Goal: Obtain resource: Download file/media

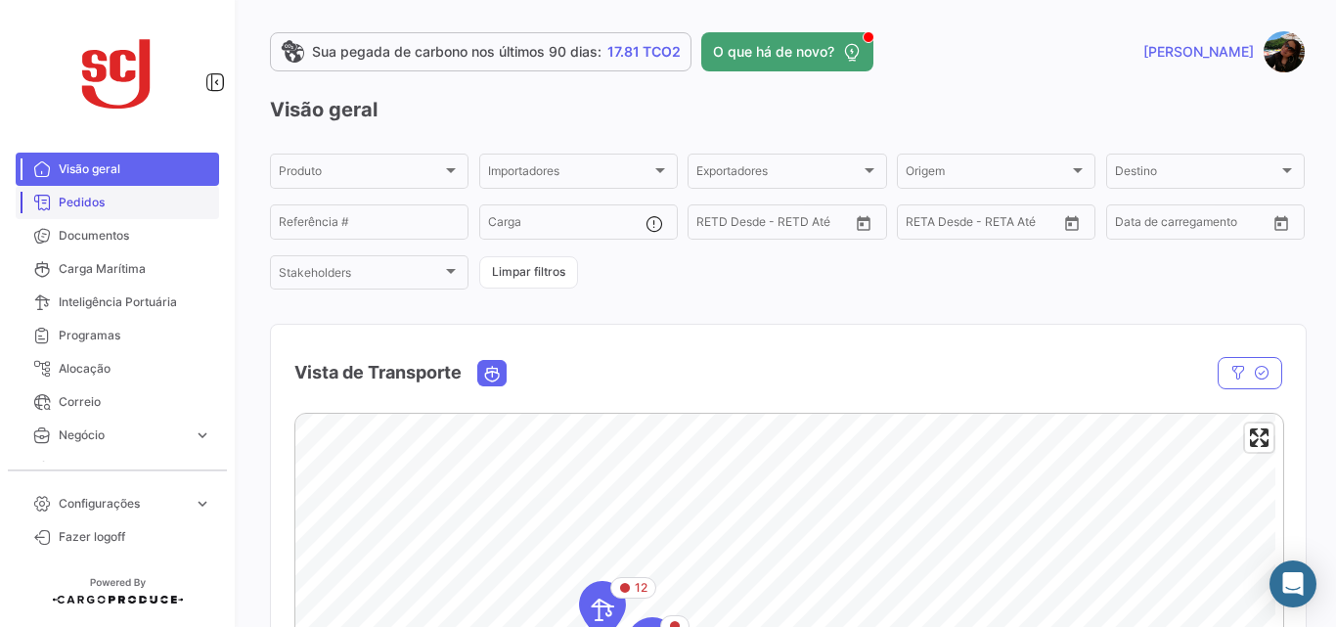
click at [91, 201] on span "Pedidos" at bounding box center [135, 203] width 153 height 18
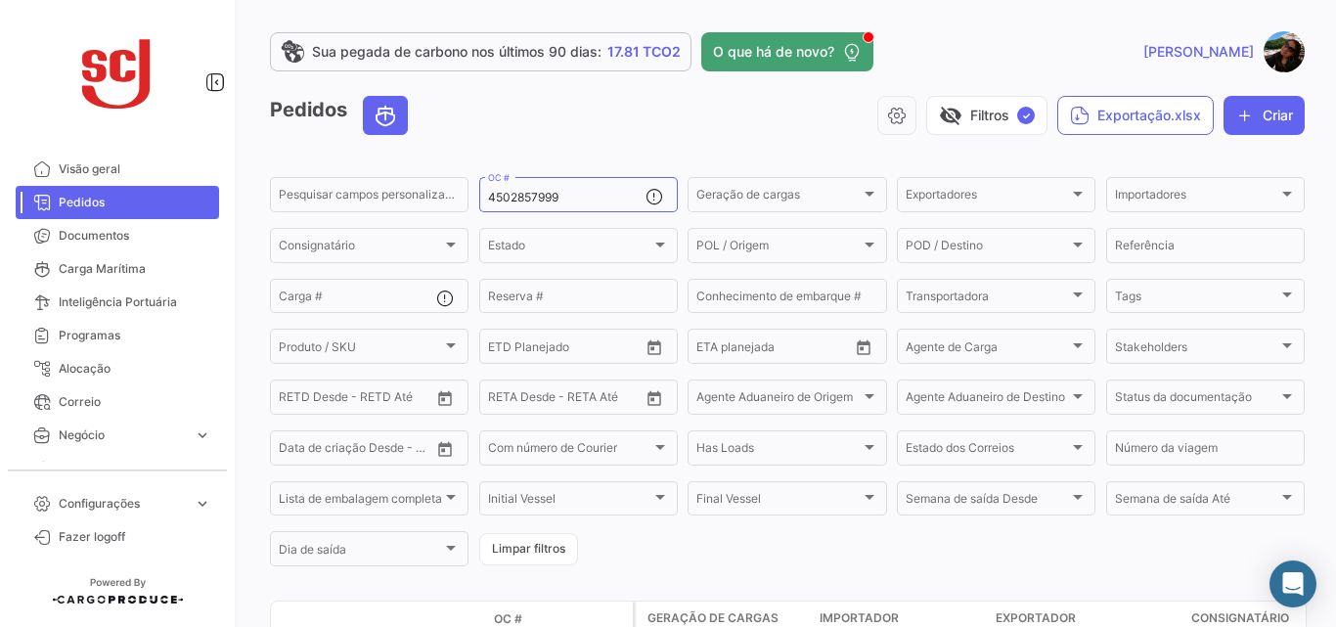
drag, startPoint x: 409, startPoint y: 178, endPoint x: 347, endPoint y: 172, distance: 61.9
click at [347, 172] on app-list-header "Pedidos visibility_off Filtros ✓ Exportação.xlsx Criar Pesquisar campos persona…" at bounding box center [787, 332] width 1035 height 473
paste input "60428"
type input "4502860428"
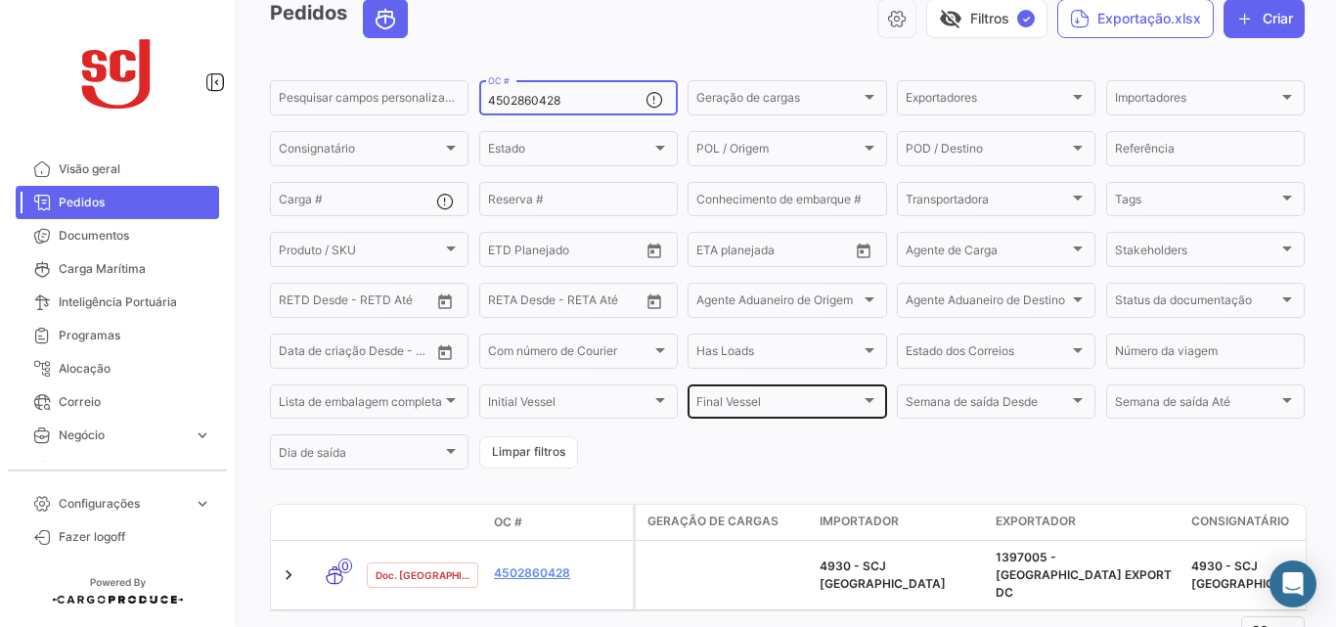
scroll to position [164, 0]
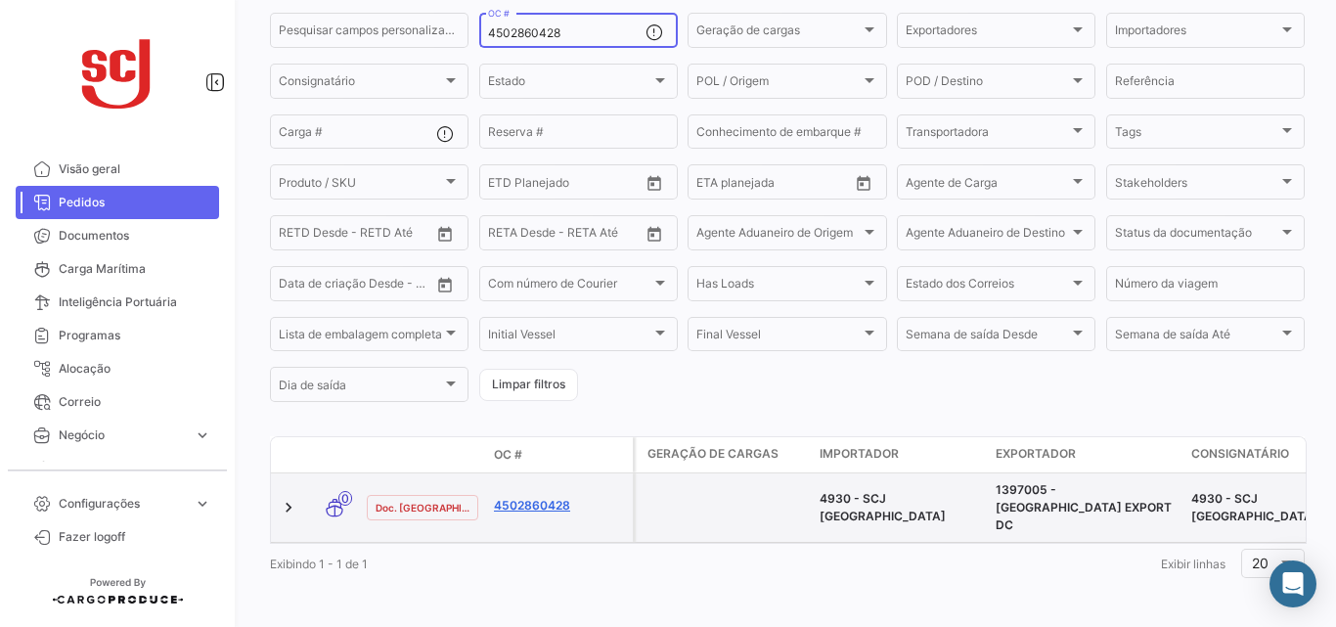
click at [568, 499] on link "4502860428" at bounding box center [559, 506] width 131 height 18
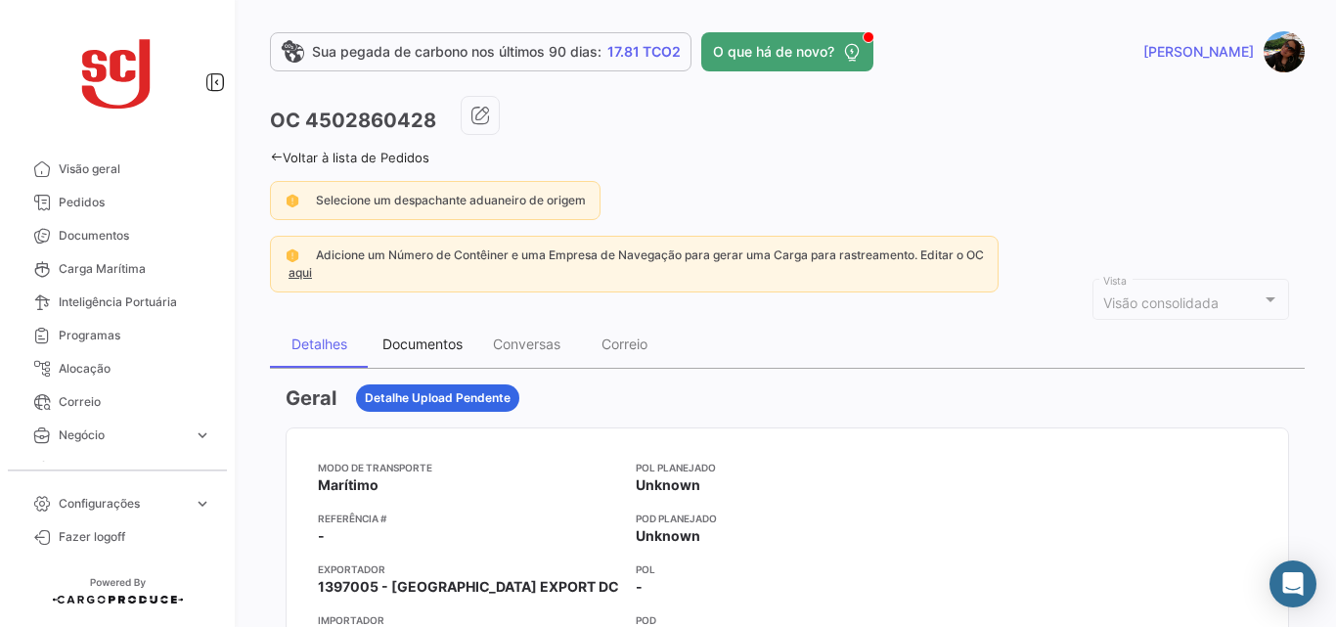
click at [421, 352] on div "Documentos" at bounding box center [423, 344] width 80 height 17
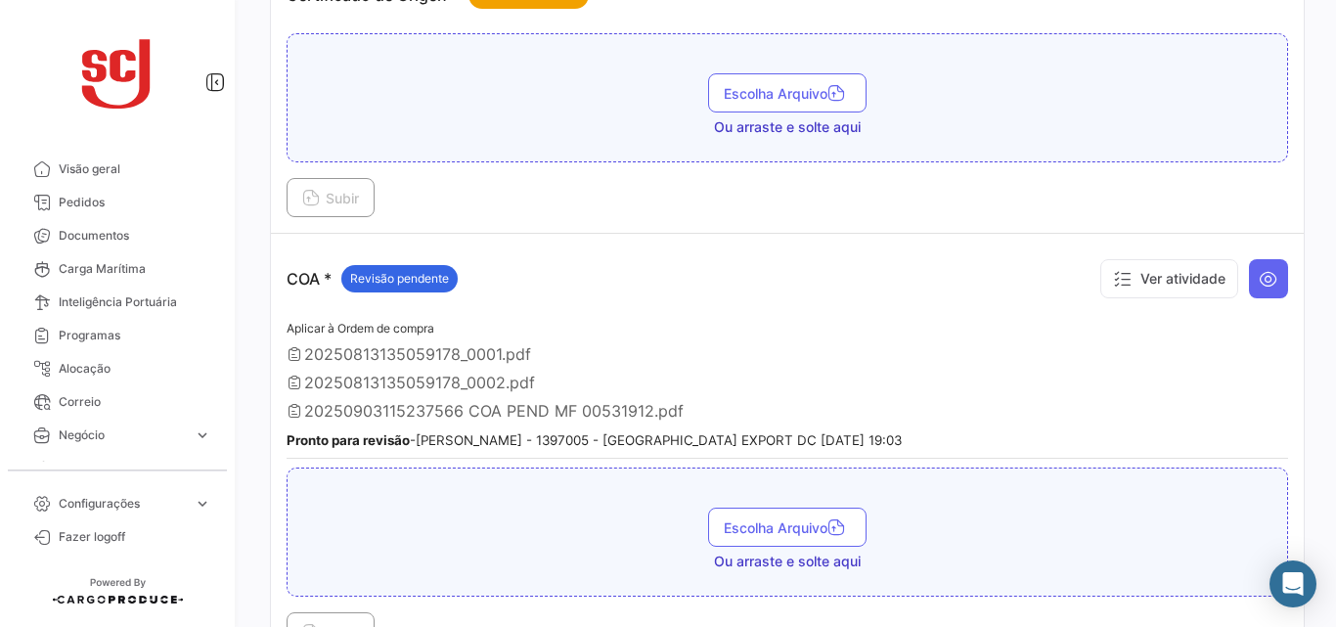
scroll to position [880, 0]
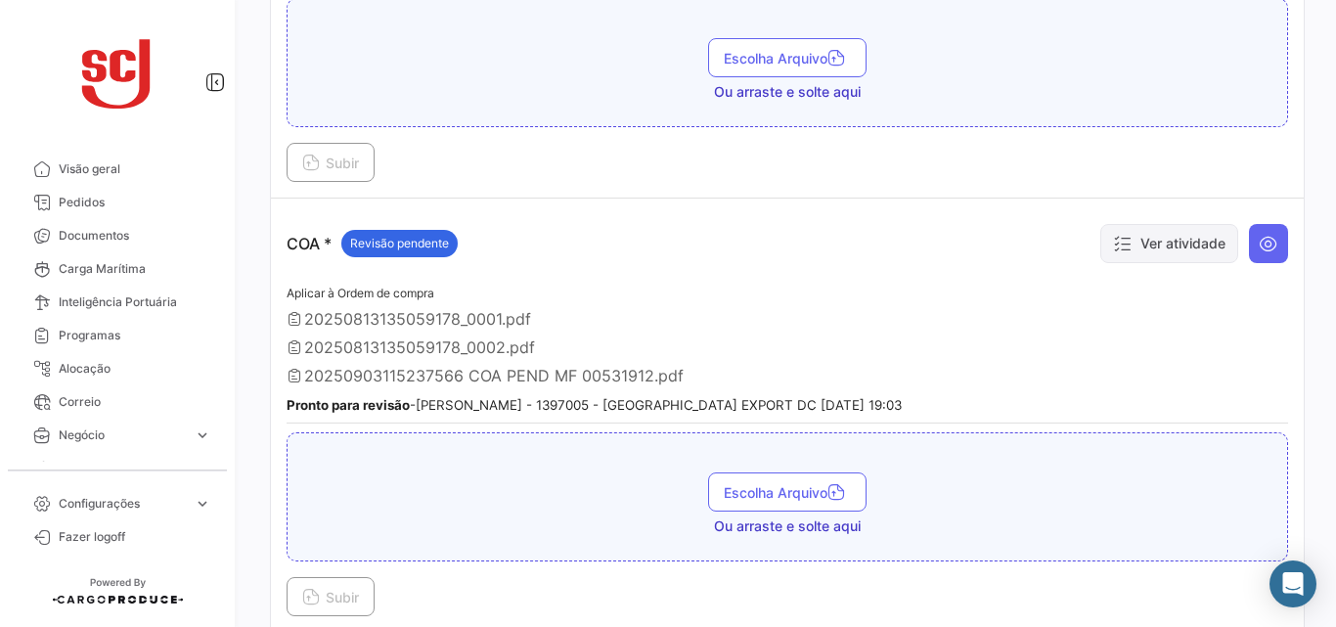
click at [1143, 241] on button "Ver atividade" at bounding box center [1170, 243] width 138 height 39
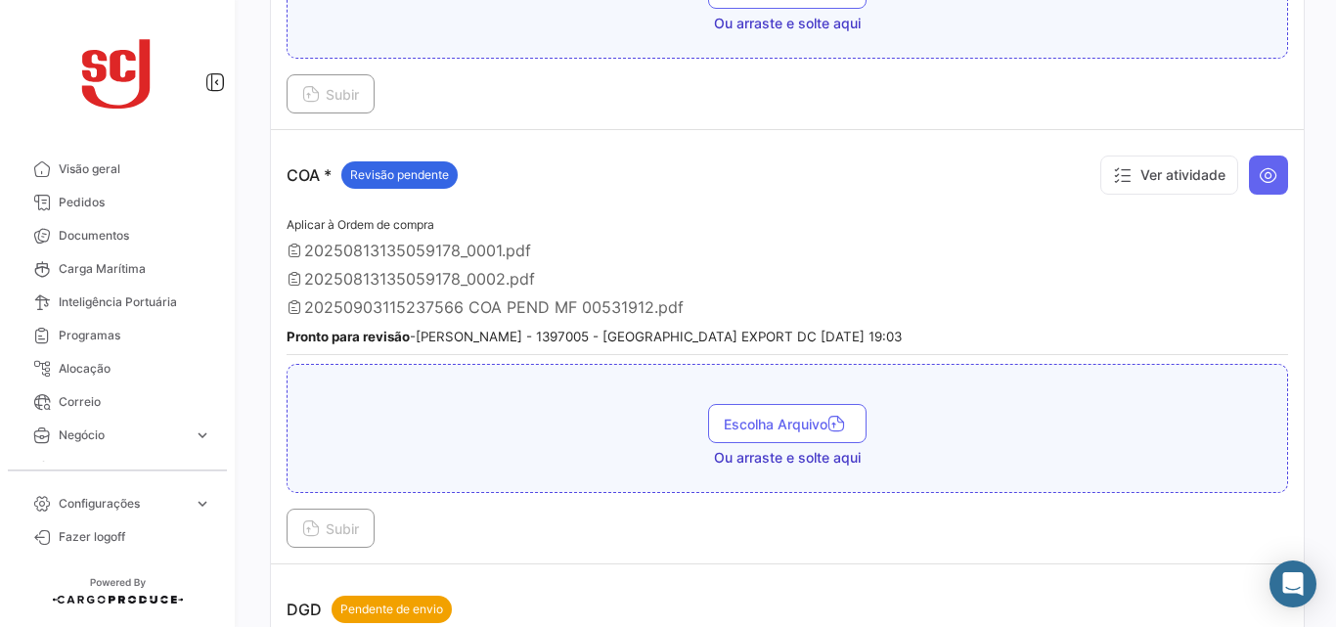
scroll to position [978, 0]
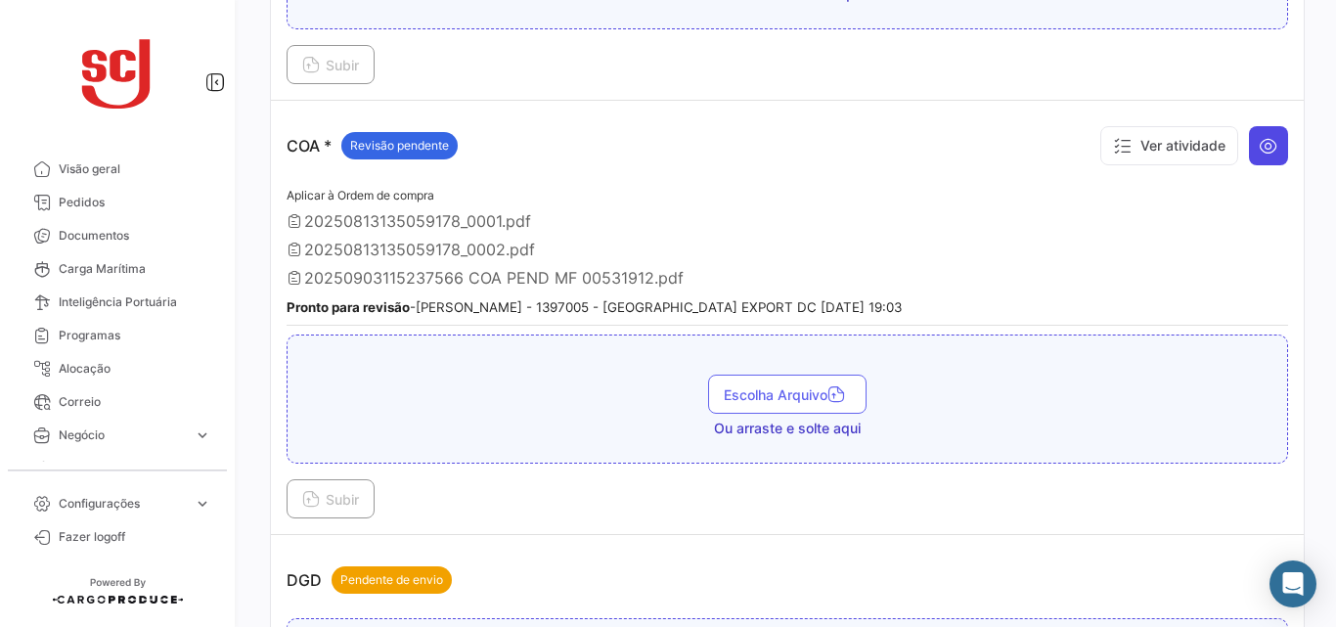
click at [1249, 148] on button at bounding box center [1268, 145] width 39 height 39
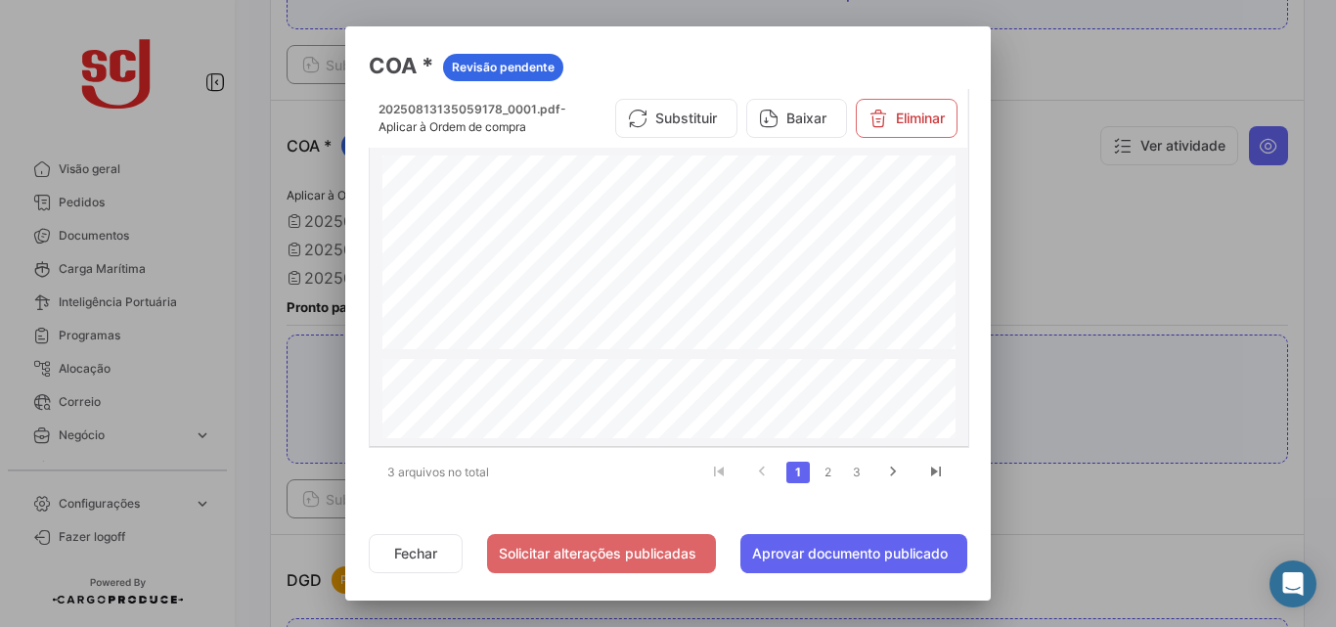
scroll to position [4977, 0]
click at [832, 470] on link "2" at bounding box center [827, 473] width 23 height 22
click at [794, 473] on link "1" at bounding box center [798, 473] width 23 height 22
click at [791, 114] on button "Baixar" at bounding box center [796, 118] width 101 height 39
click at [828, 470] on link "2" at bounding box center [827, 473] width 23 height 22
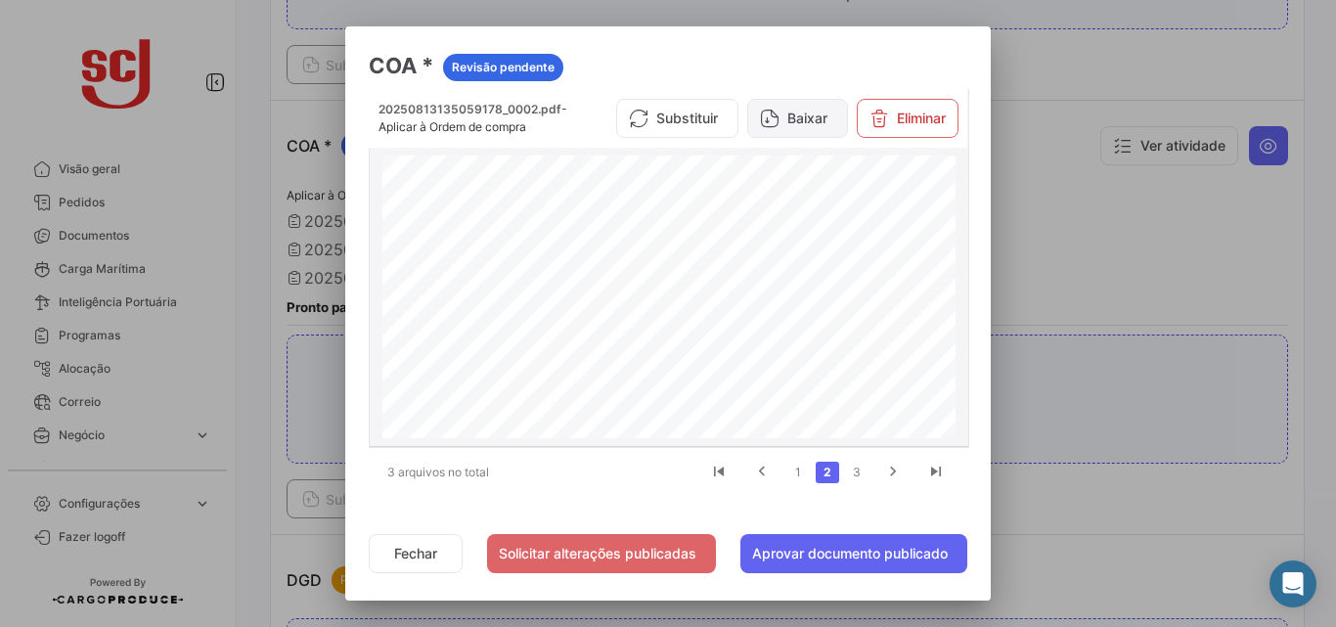
click at [798, 121] on button "Baixar" at bounding box center [797, 118] width 101 height 39
click at [862, 468] on link "3" at bounding box center [856, 473] width 23 height 22
click at [786, 124] on button "Baixar" at bounding box center [796, 125] width 101 height 39
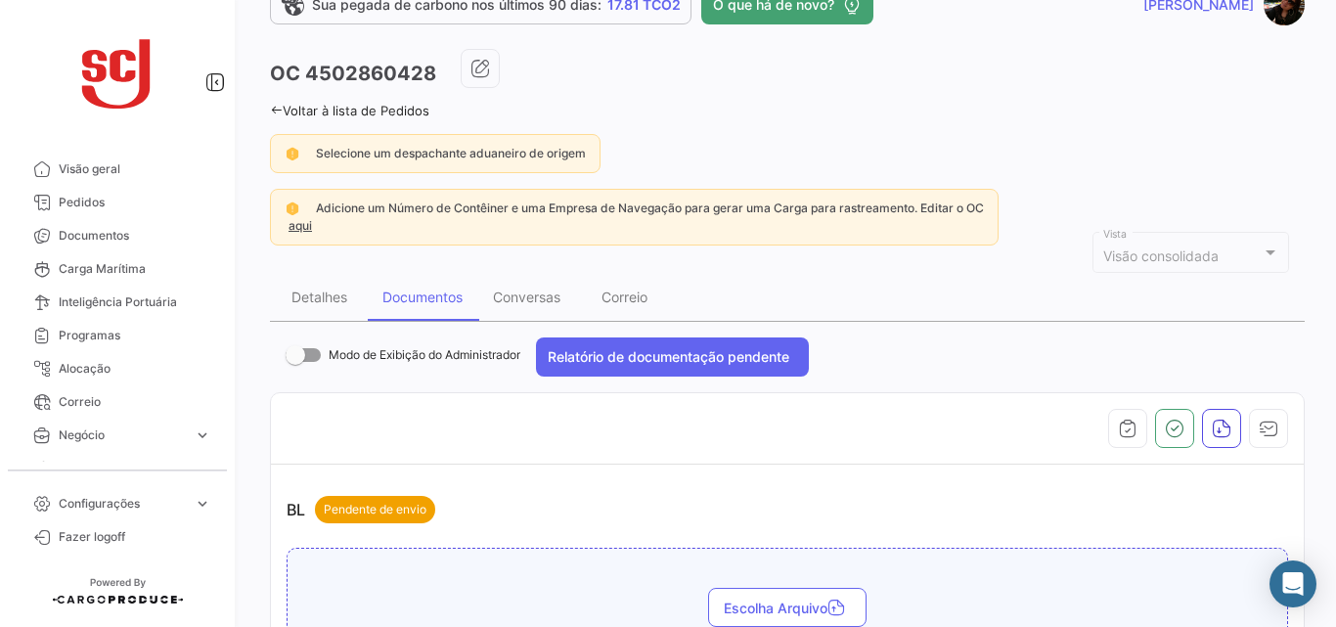
scroll to position [0, 0]
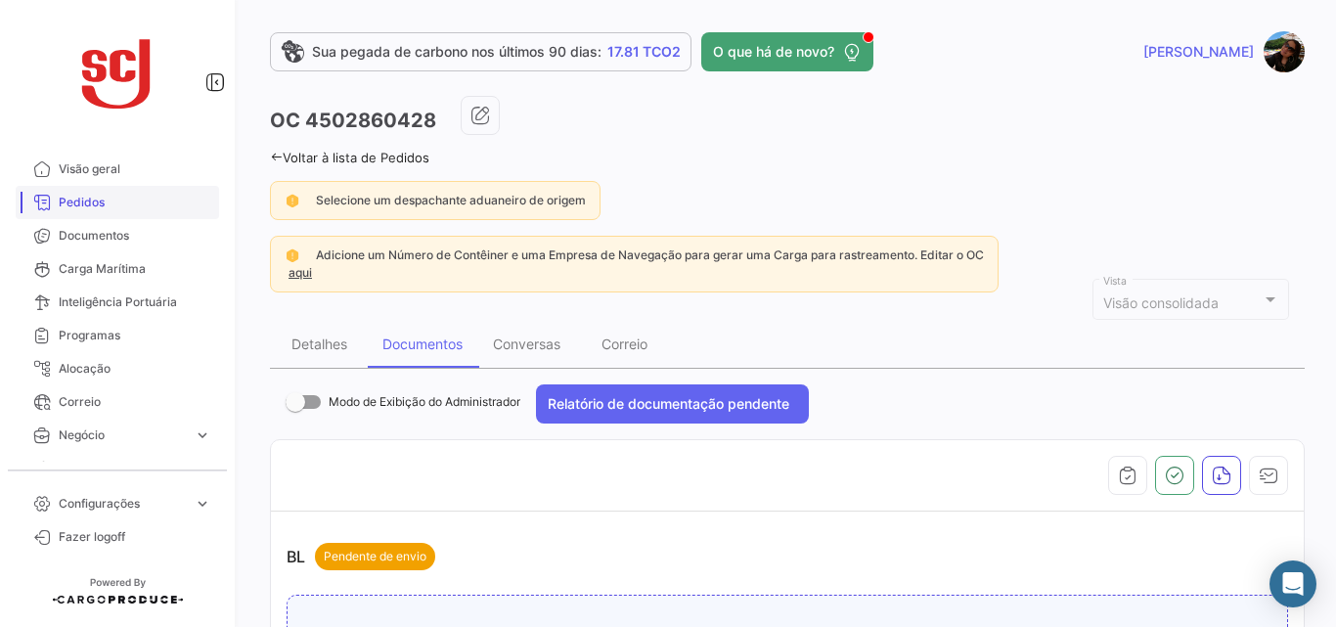
click at [117, 202] on span "Pedidos" at bounding box center [135, 203] width 153 height 18
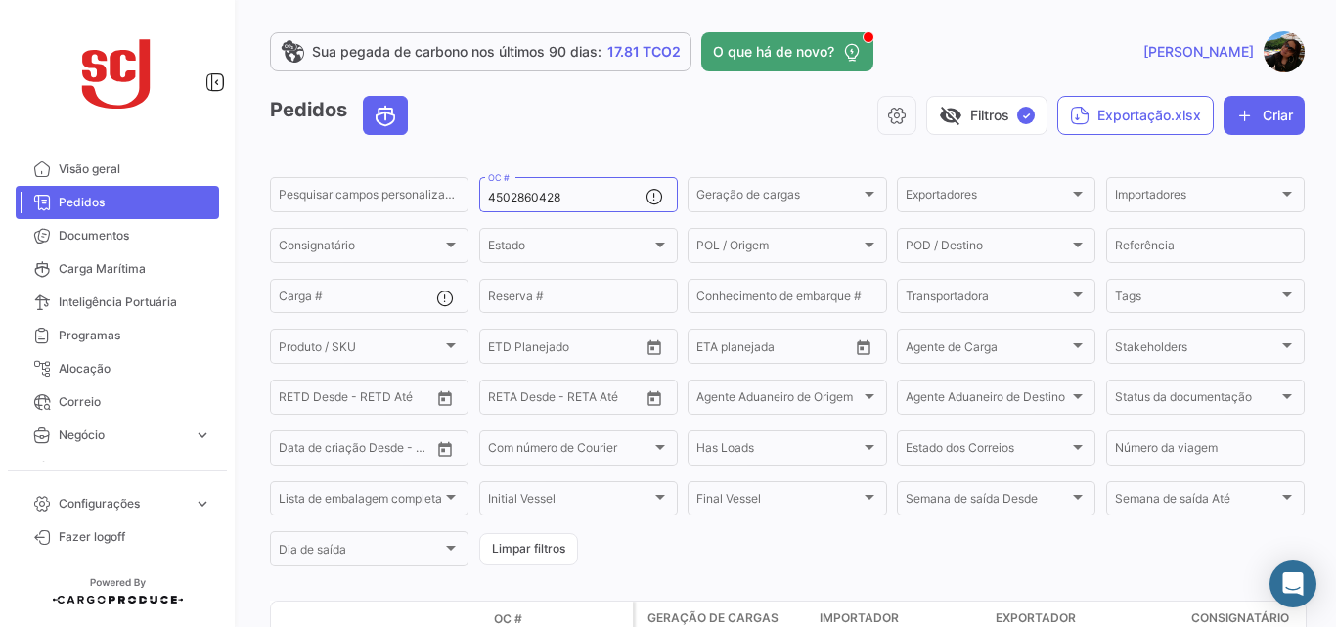
drag, startPoint x: 566, startPoint y: 197, endPoint x: 250, endPoint y: 155, distance: 318.8
click at [255, 156] on div "Sua pegada de carbono nos últimos 90 dias: 17.81 TCO2 O que há de novo? Luciene…" at bounding box center [788, 313] width 1098 height 627
paste input "57999"
type input "4502857999"
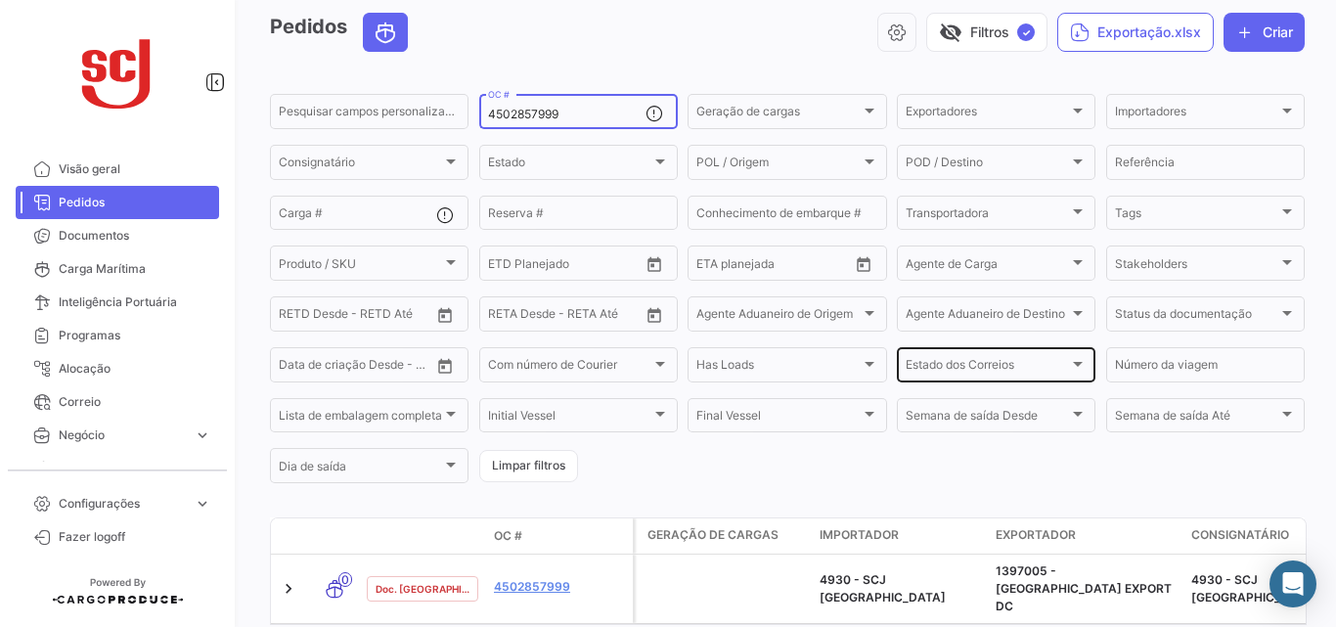
scroll to position [164, 0]
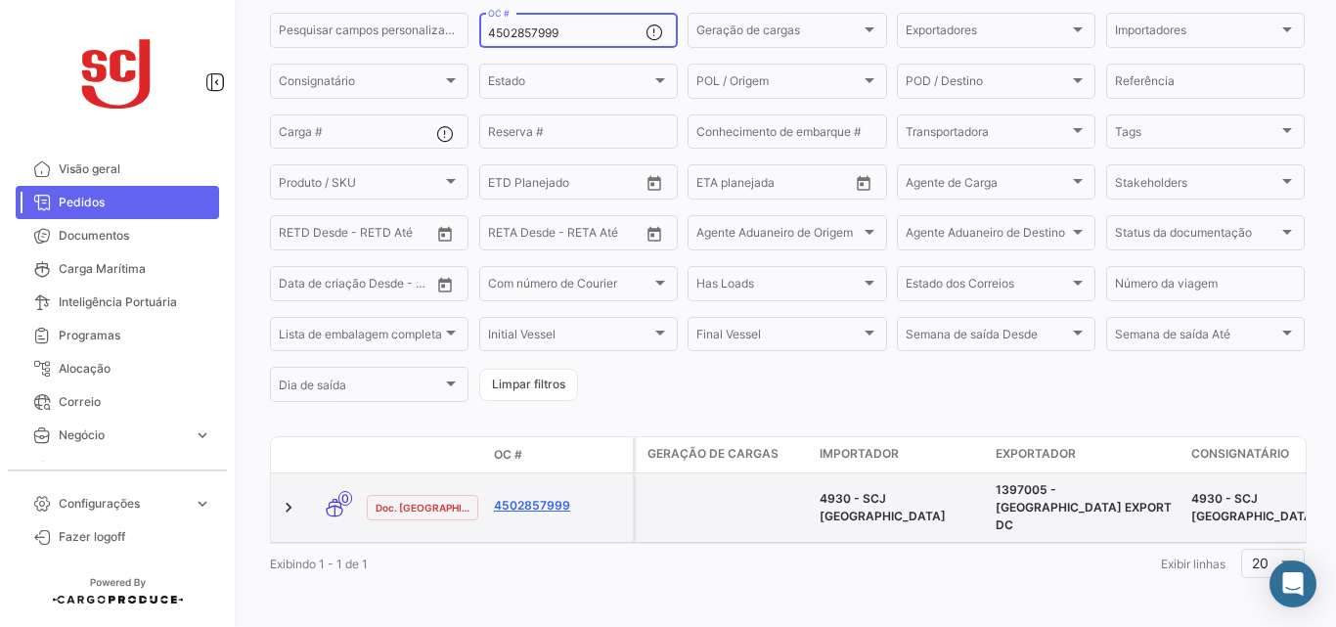
click at [528, 497] on link "4502857999" at bounding box center [559, 506] width 131 height 18
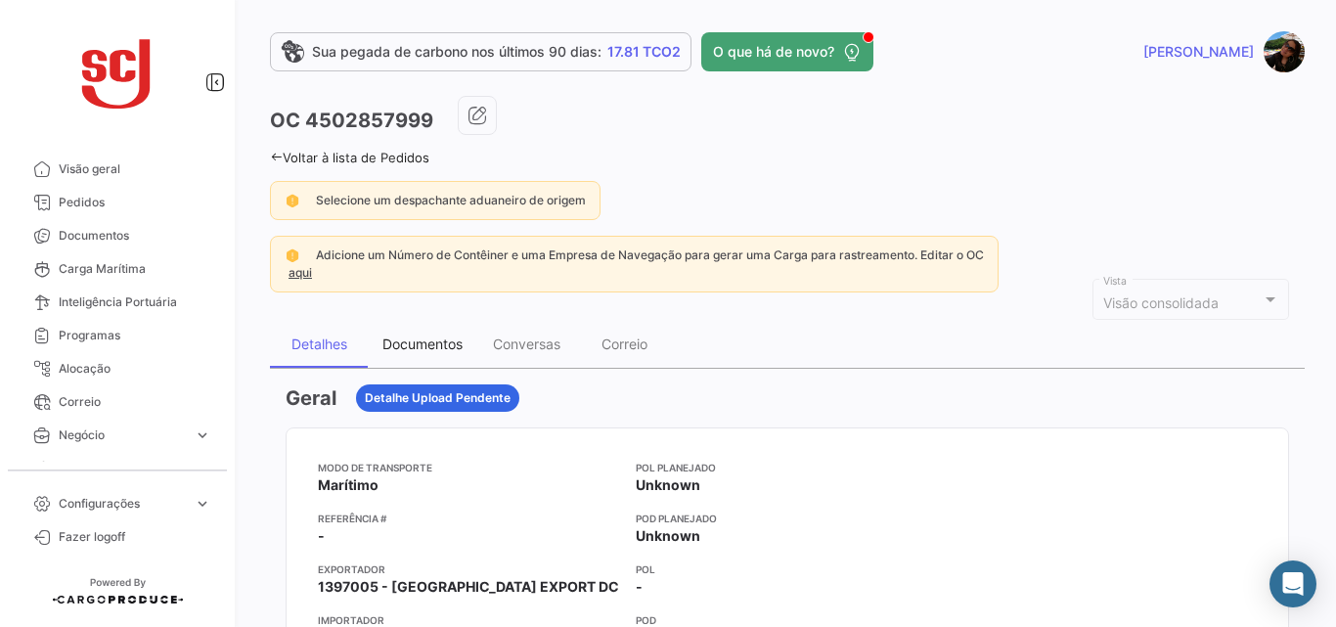
click at [379, 359] on div "Documentos" at bounding box center [423, 344] width 110 height 47
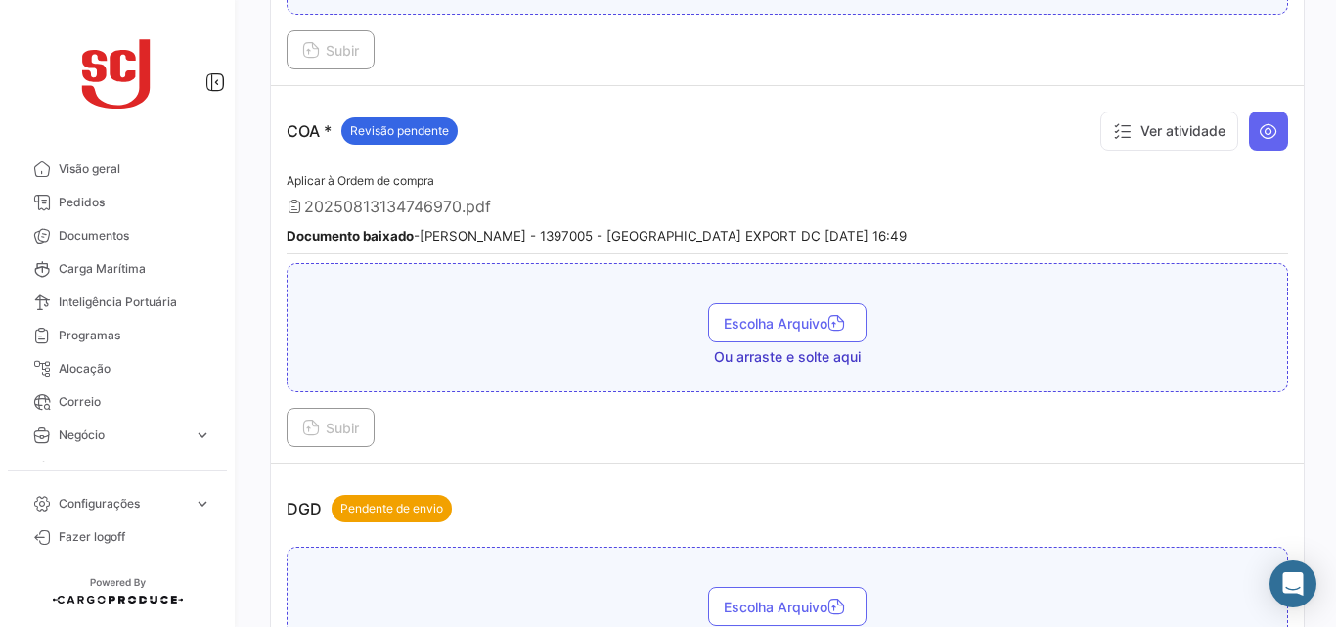
scroll to position [857, 0]
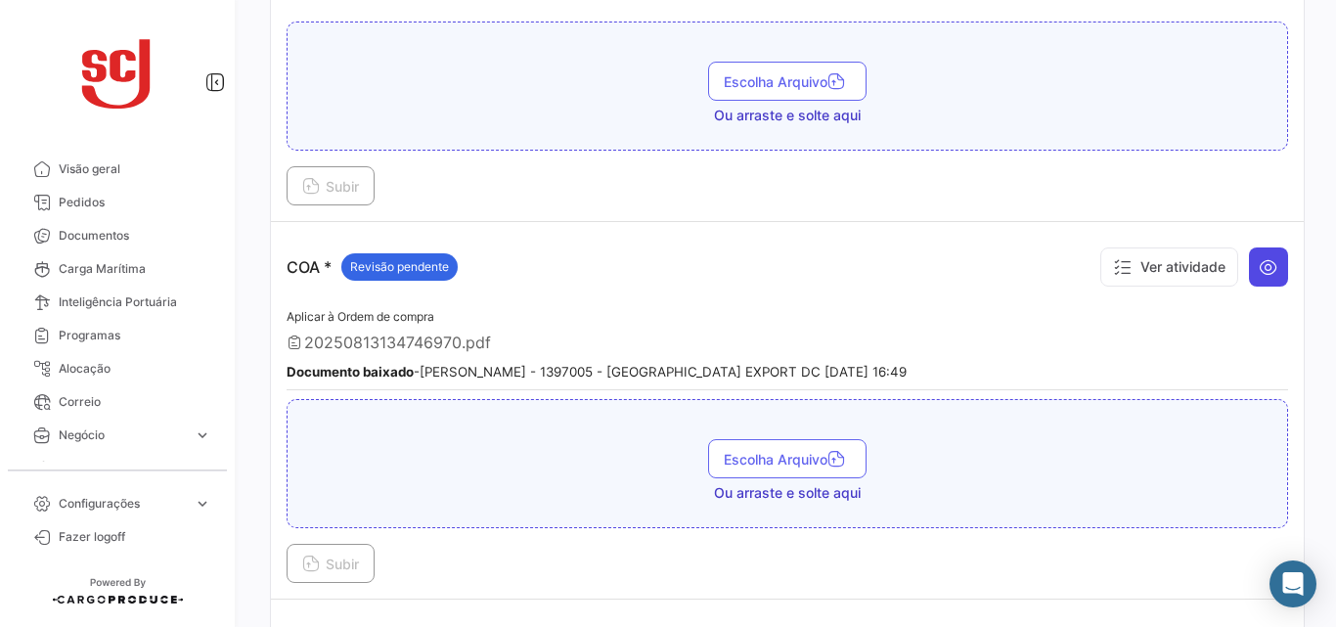
click at [1259, 264] on icon at bounding box center [1269, 267] width 20 height 20
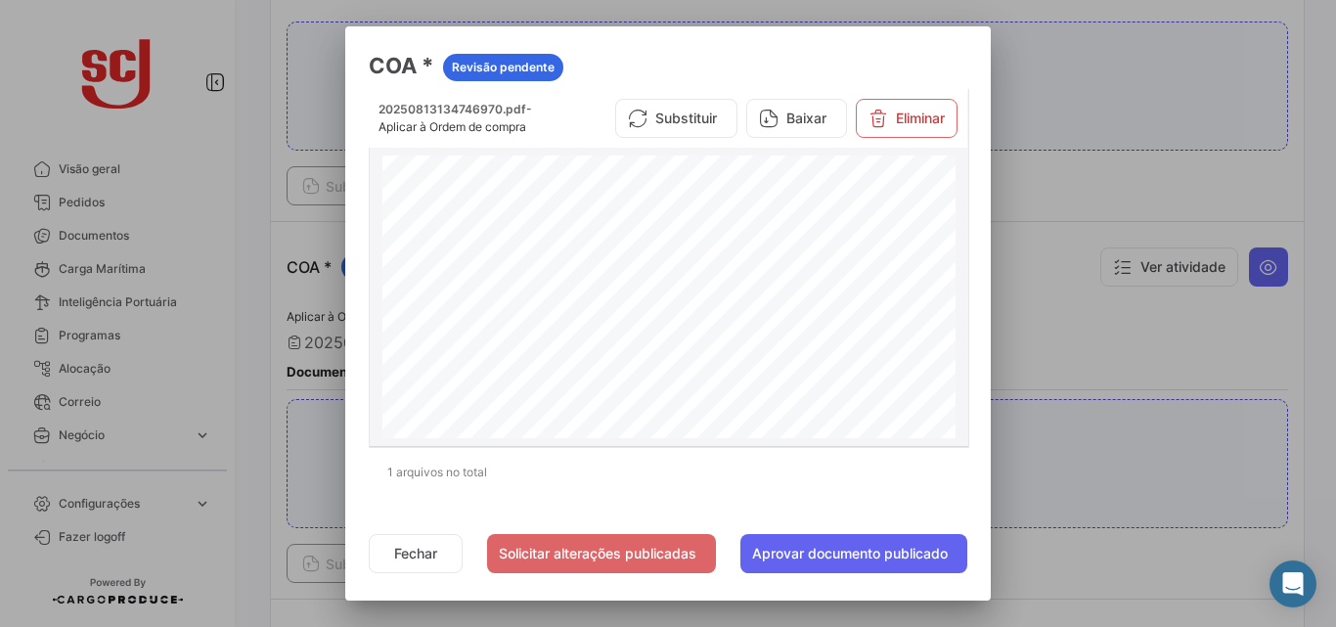
scroll to position [293, 0]
click at [791, 126] on button "Baixar" at bounding box center [796, 118] width 101 height 39
